Goal: Task Accomplishment & Management: Complete application form

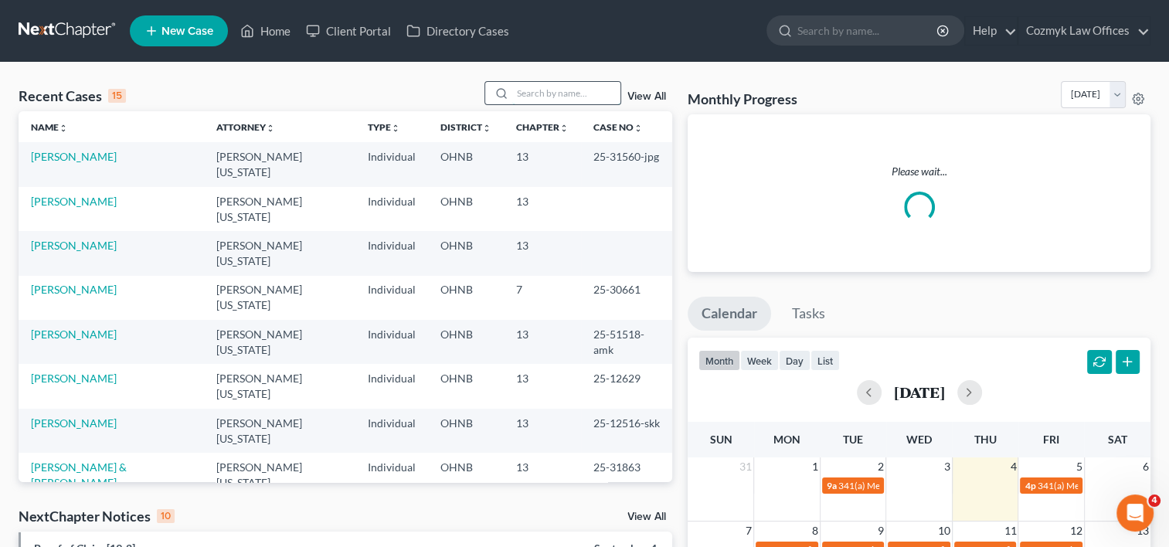
click at [514, 92] on input "search" at bounding box center [566, 93] width 108 height 22
type input "[PERSON_NAME]"
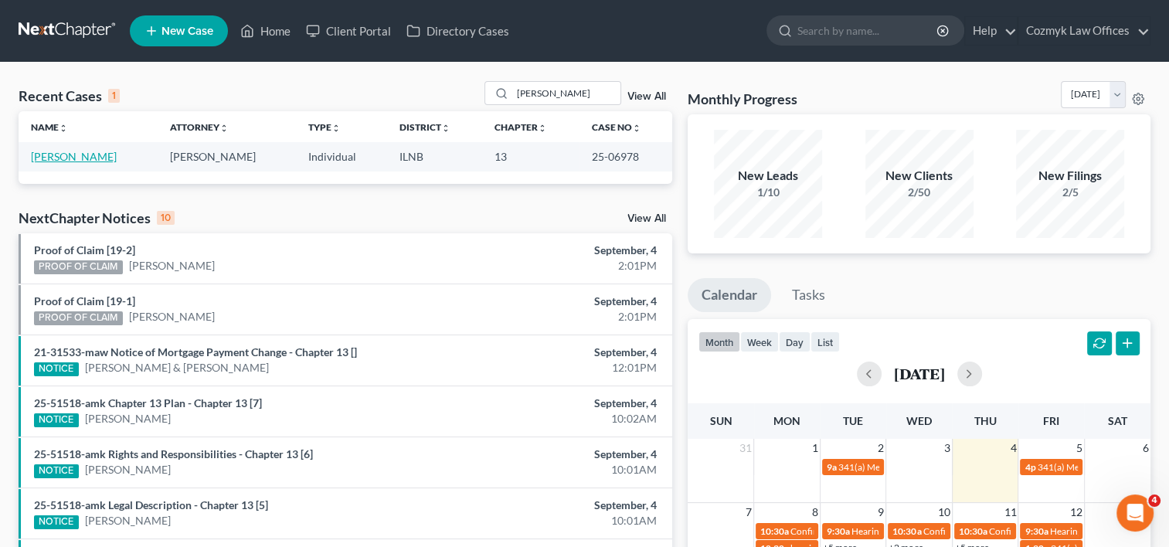
click at [54, 154] on link "[PERSON_NAME]" at bounding box center [74, 156] width 86 height 13
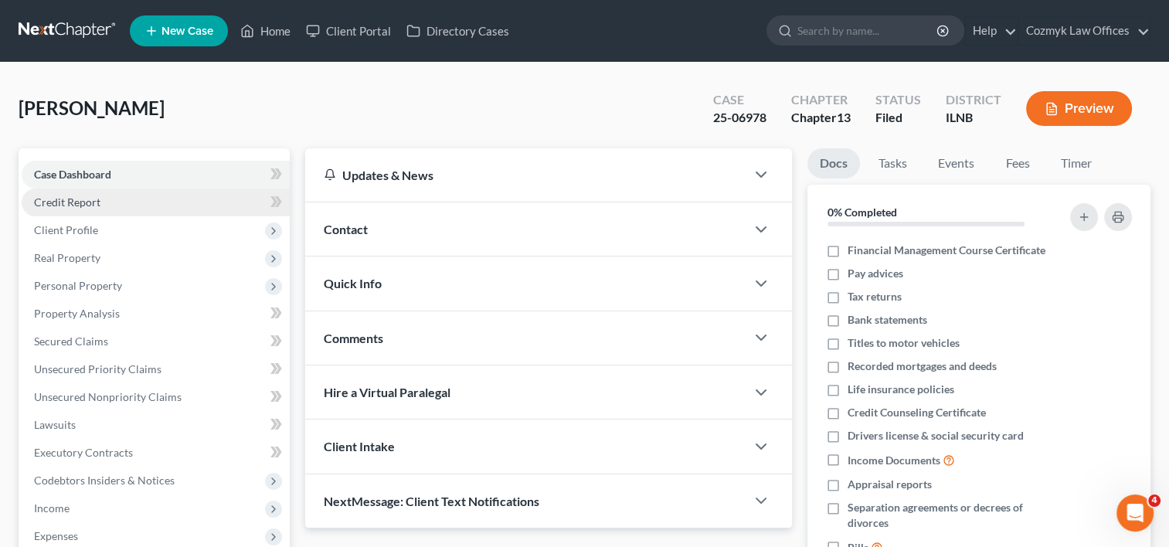
click at [49, 203] on span "Credit Report" at bounding box center [67, 201] width 66 height 13
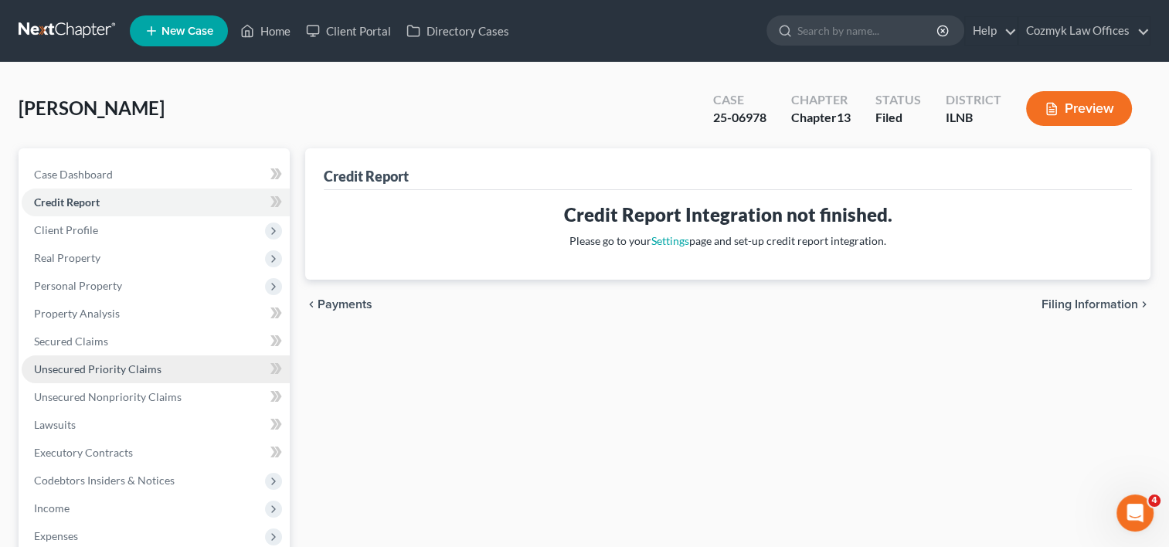
click at [90, 366] on span "Unsecured Priority Claims" at bounding box center [97, 368] width 127 height 13
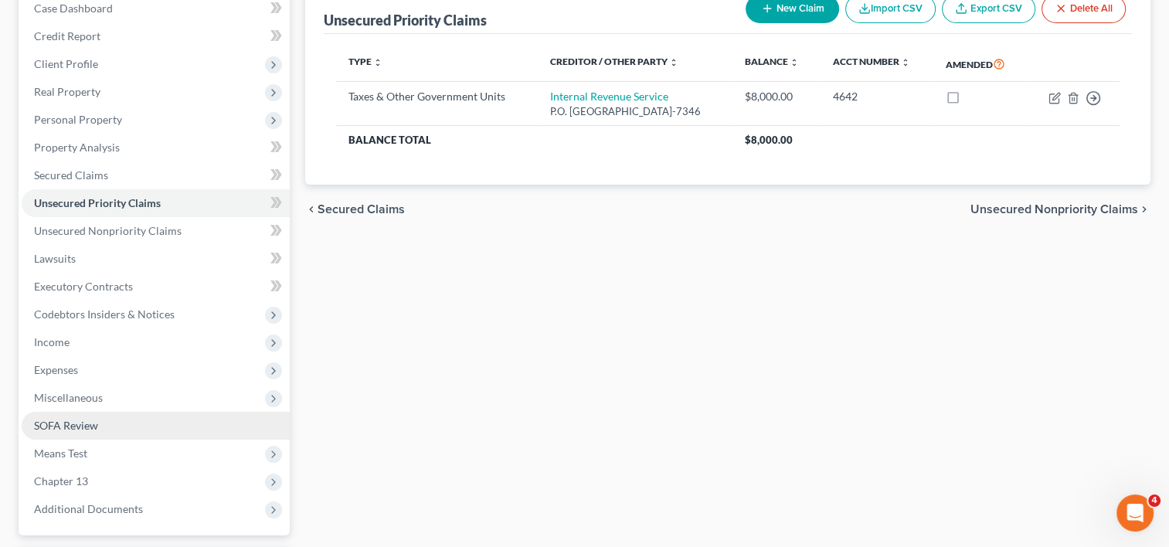
scroll to position [232, 0]
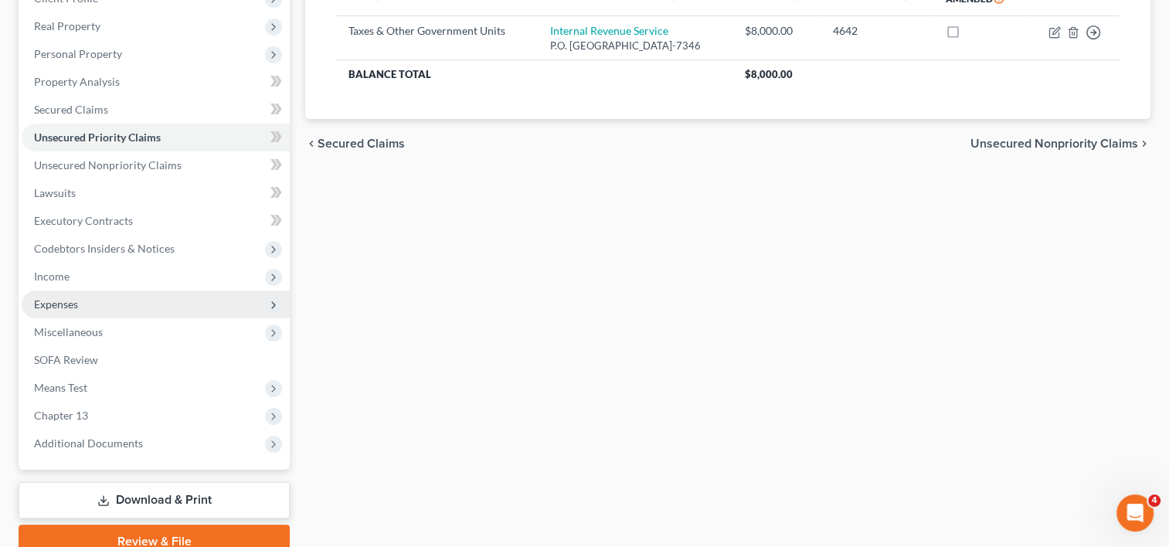
click at [84, 309] on span "Expenses" at bounding box center [156, 304] width 268 height 28
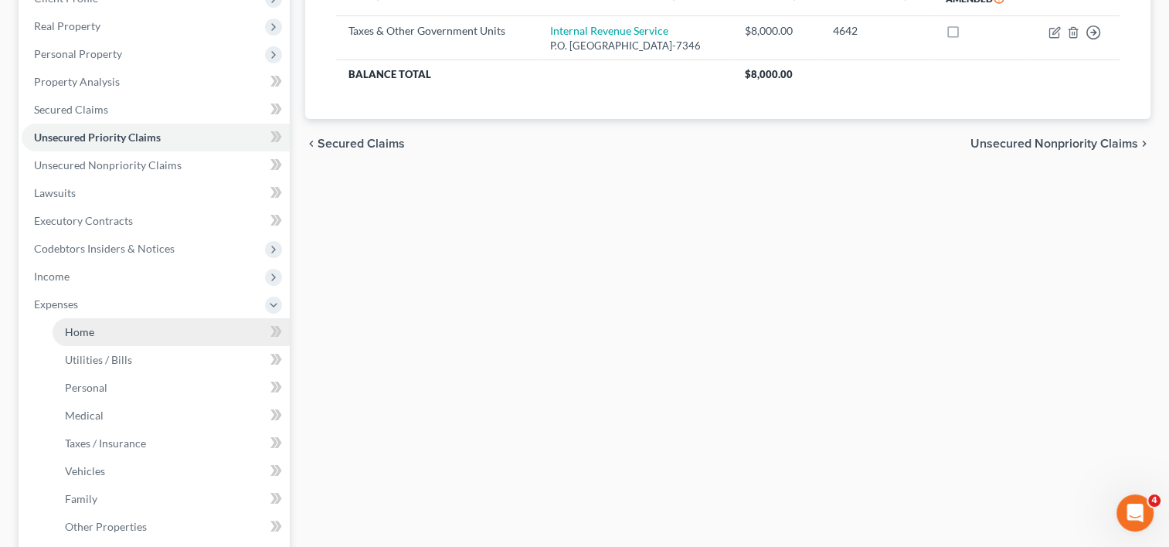
click at [81, 327] on span "Home" at bounding box center [79, 331] width 29 height 13
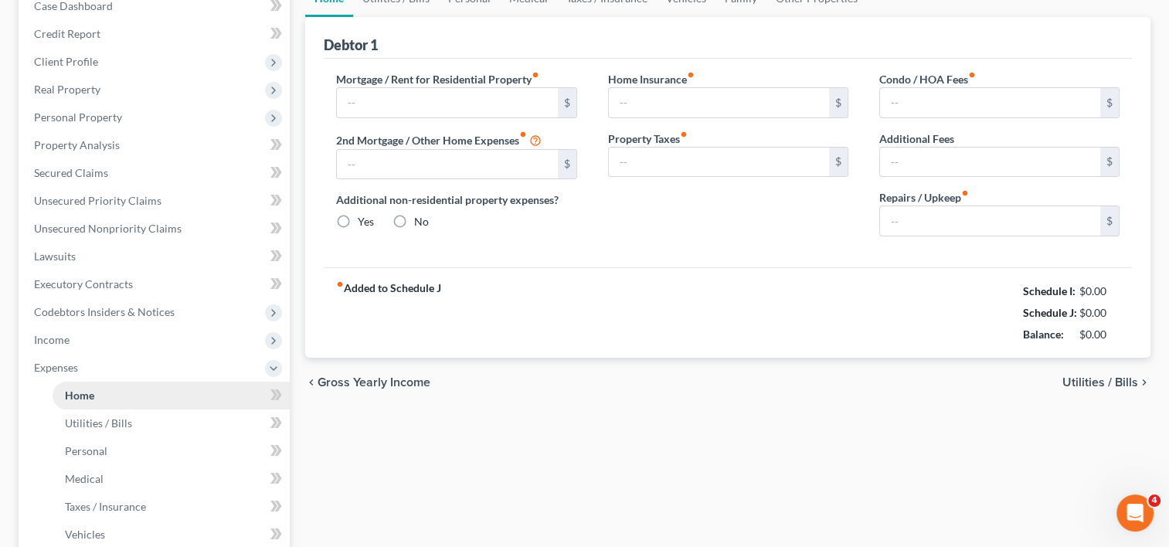
type input "1,200.00"
type input "0.00"
radio input "true"
type input "0.00"
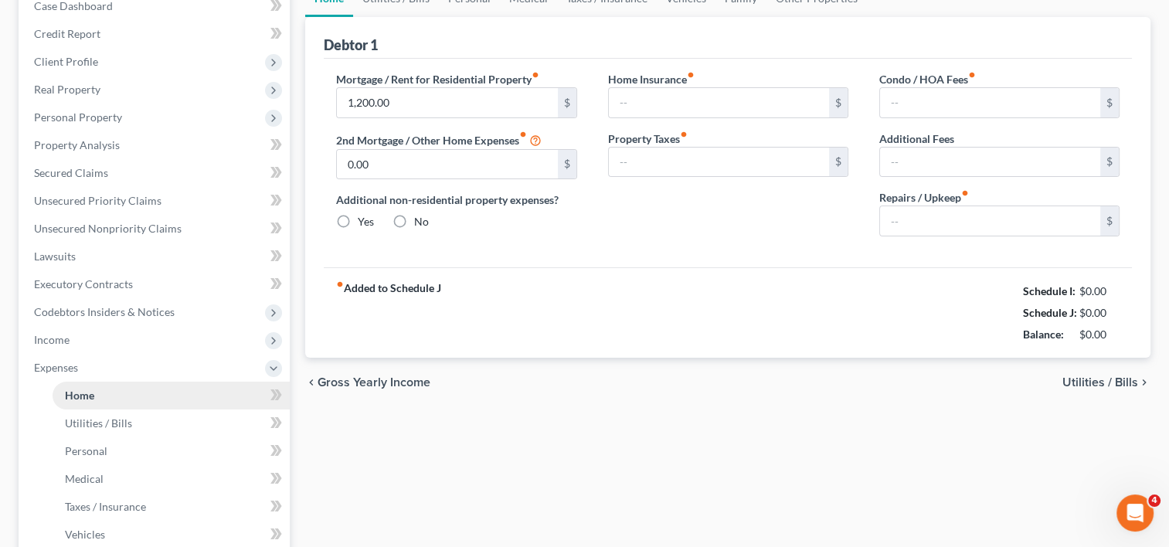
type input "0.00"
type input "100.00"
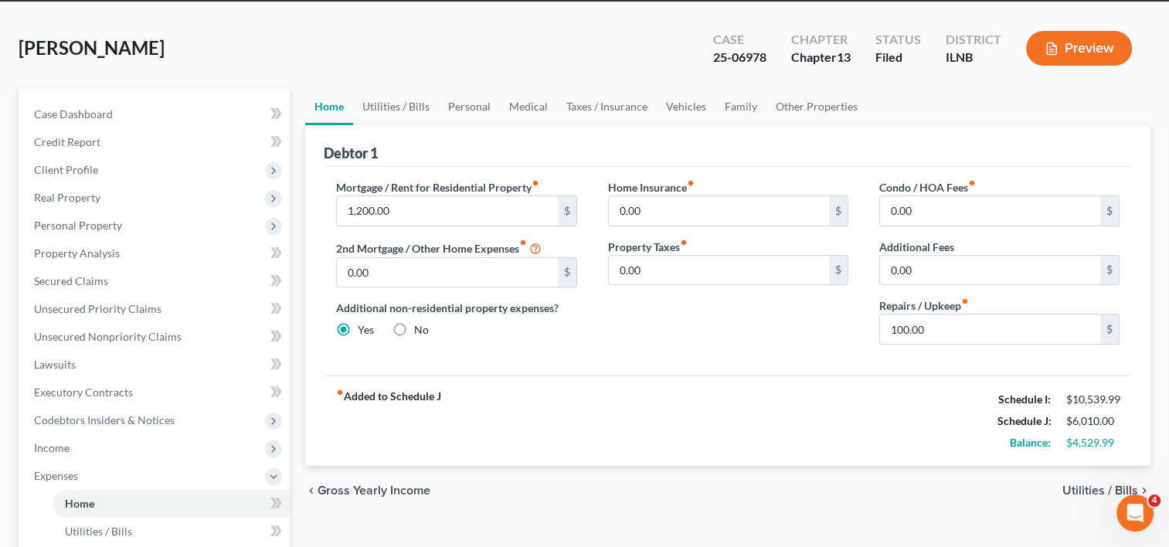
scroll to position [77, 0]
